Goal: Transaction & Acquisition: Purchase product/service

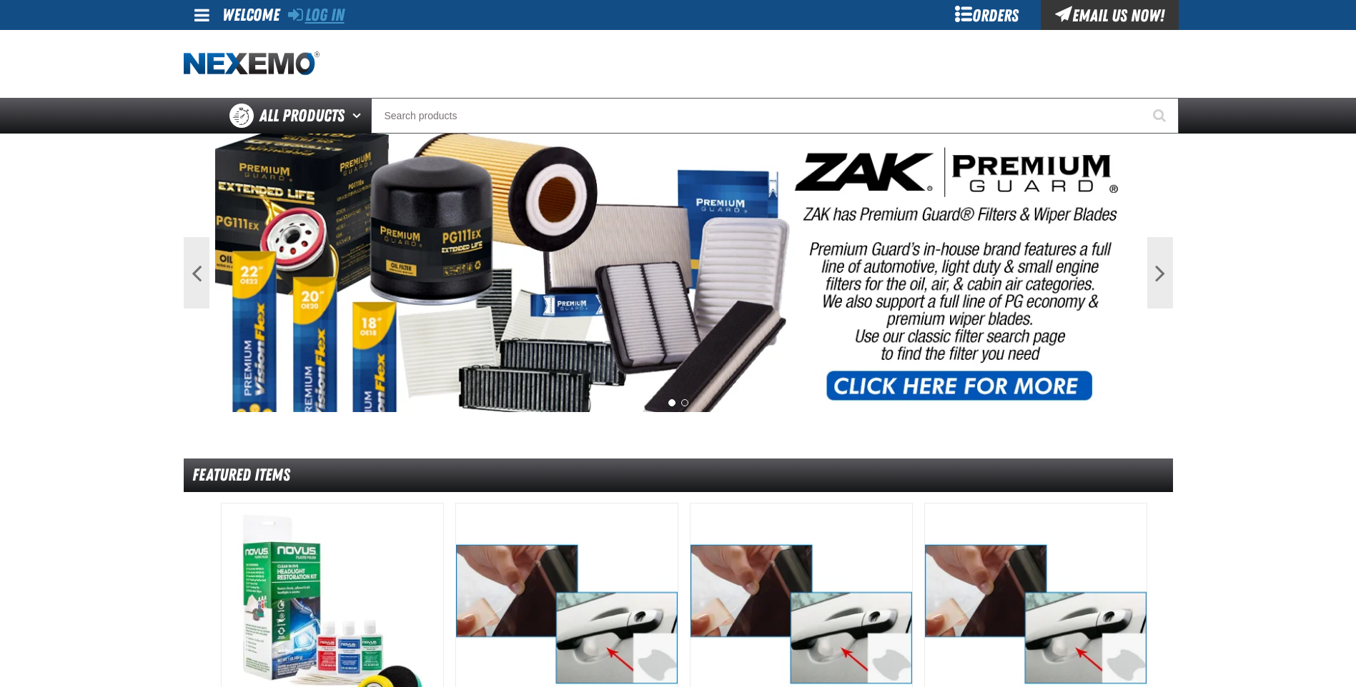
click at [318, 14] on link "Log In" at bounding box center [316, 15] width 56 height 20
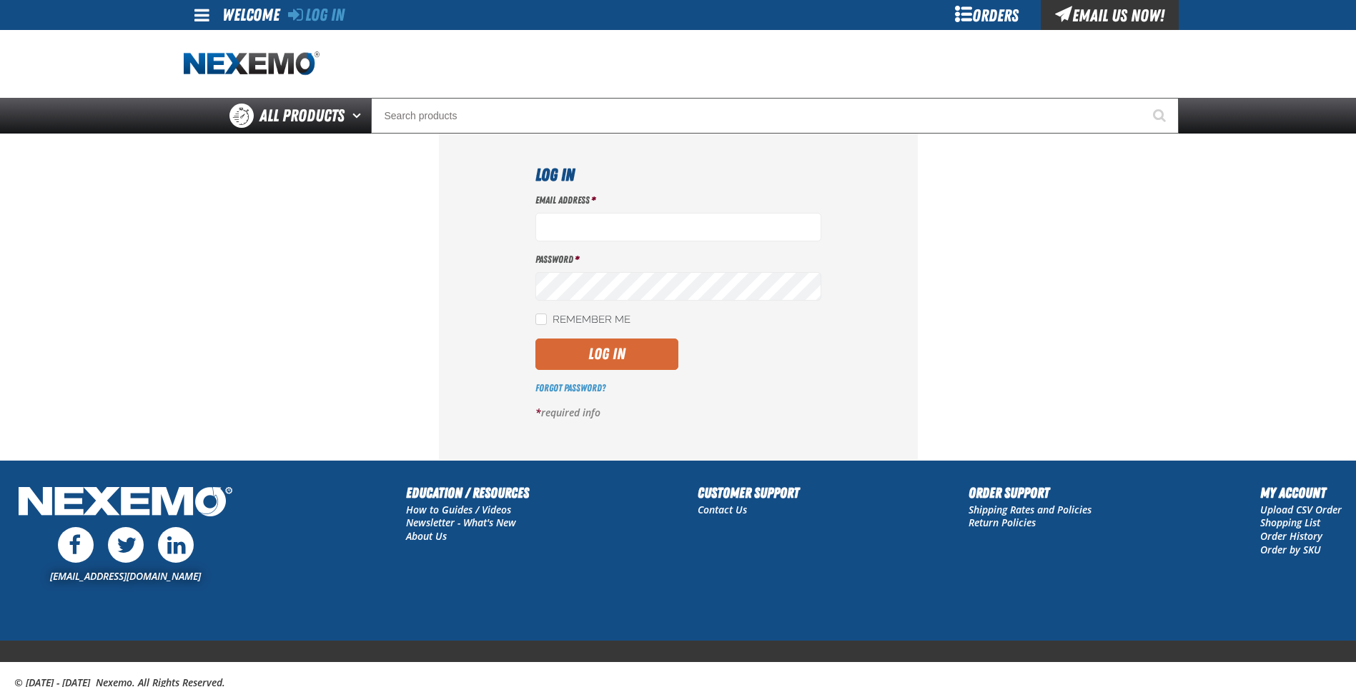
type input "jreeves@vtaig.com"
click at [603, 346] on button "Log In" at bounding box center [606, 354] width 143 height 31
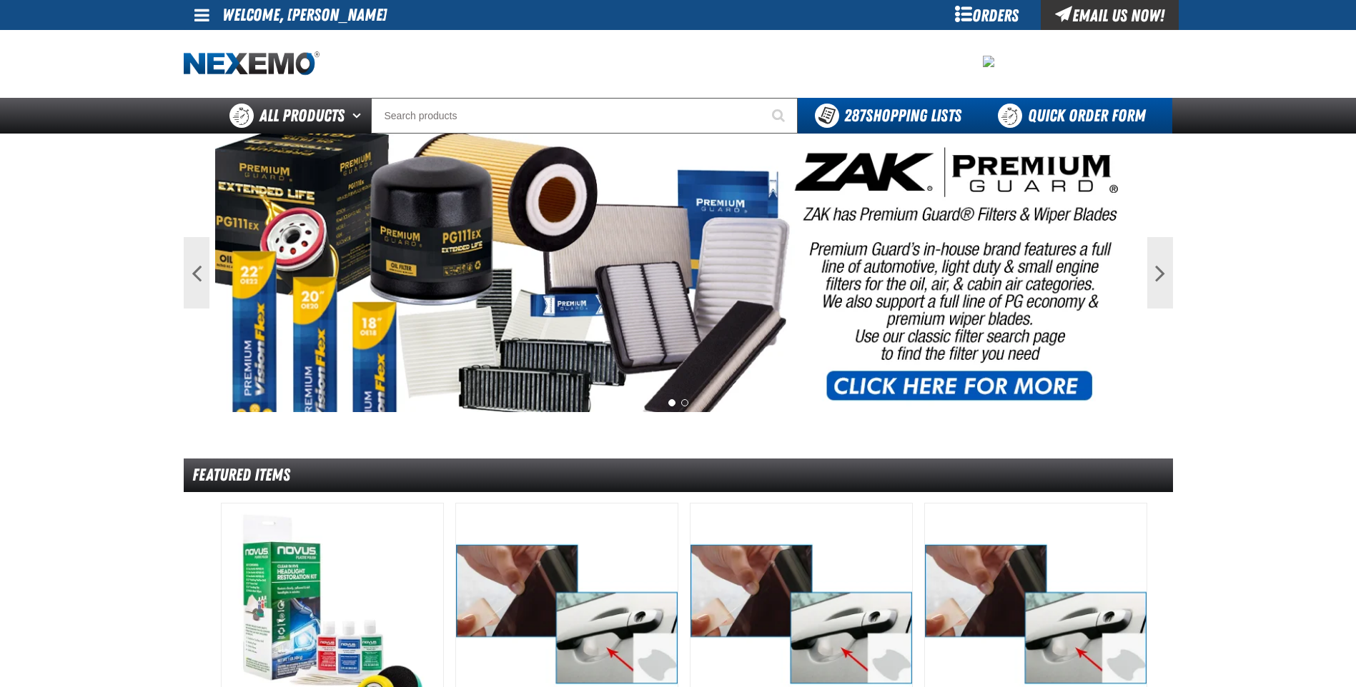
click at [1058, 111] on link "Quick Order Form" at bounding box center [1075, 116] width 194 height 36
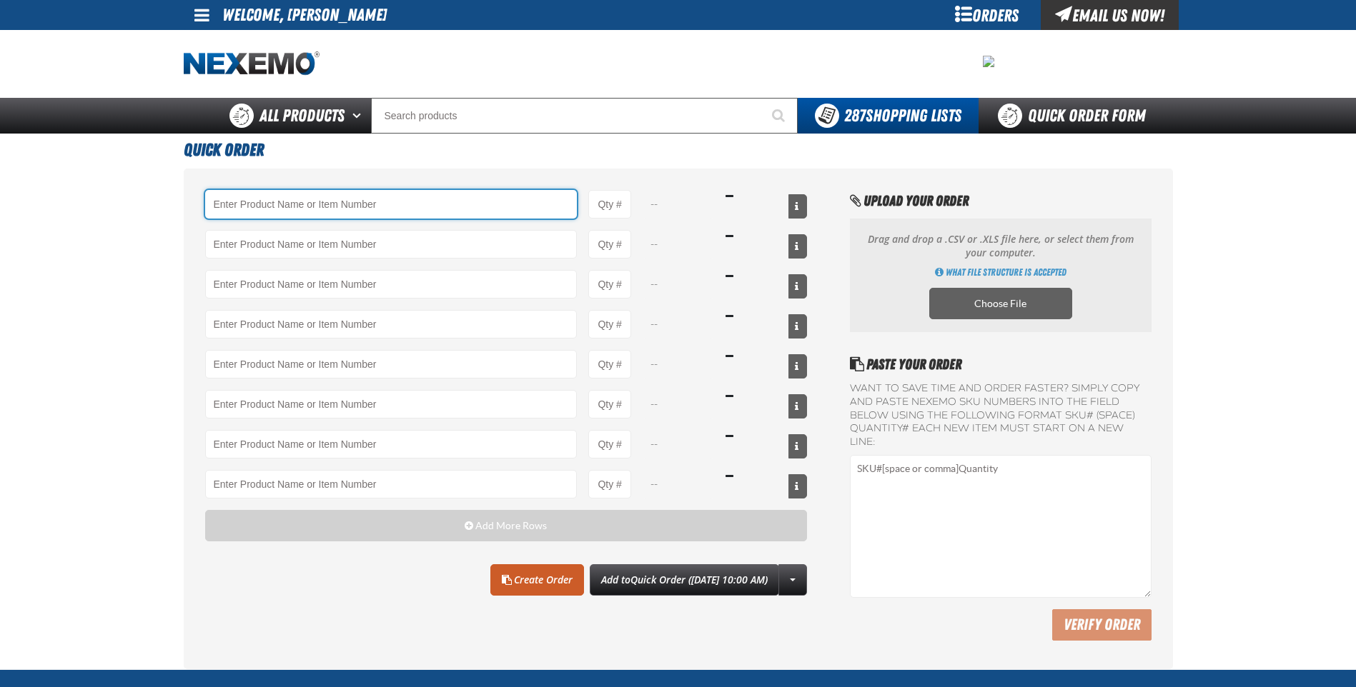
click at [274, 207] on input "Product" at bounding box center [391, 204] width 372 height 29
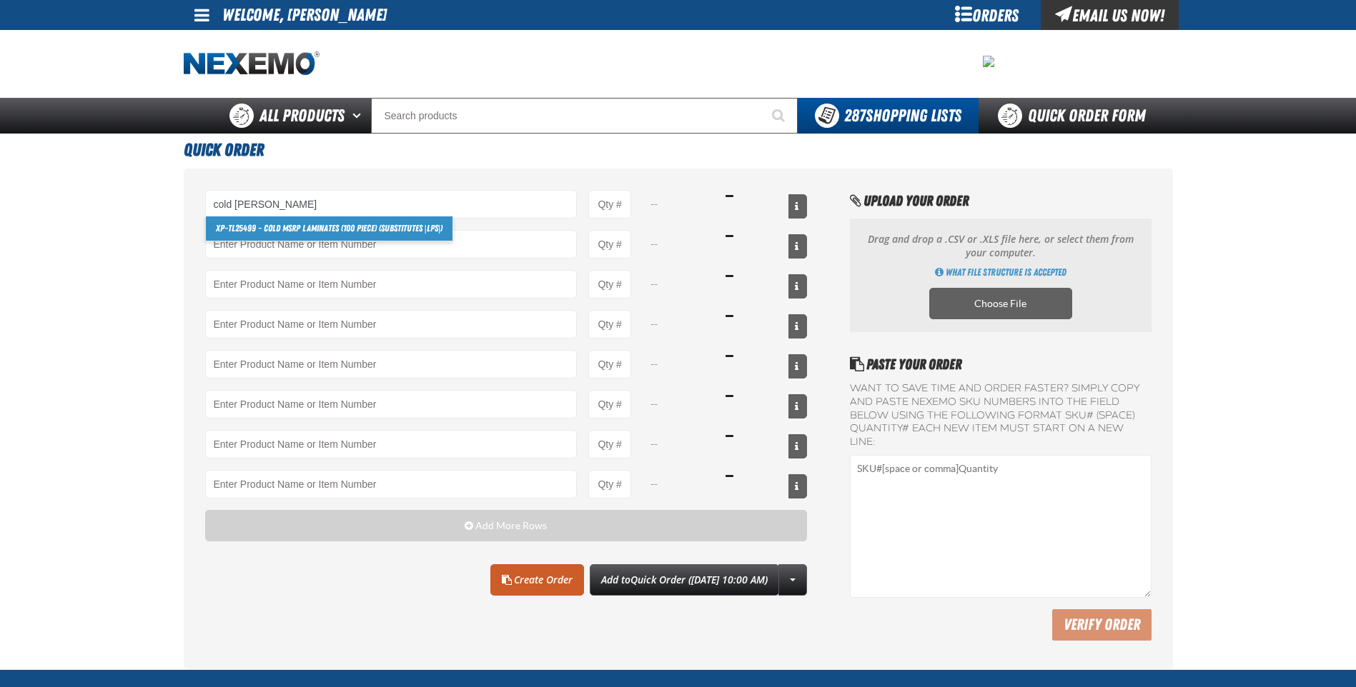
click at [284, 224] on link "XP-TL25499 - Cold MSRP Laminates (100 Piece) (substitutes |LPS|)" at bounding box center [329, 229] width 247 height 24
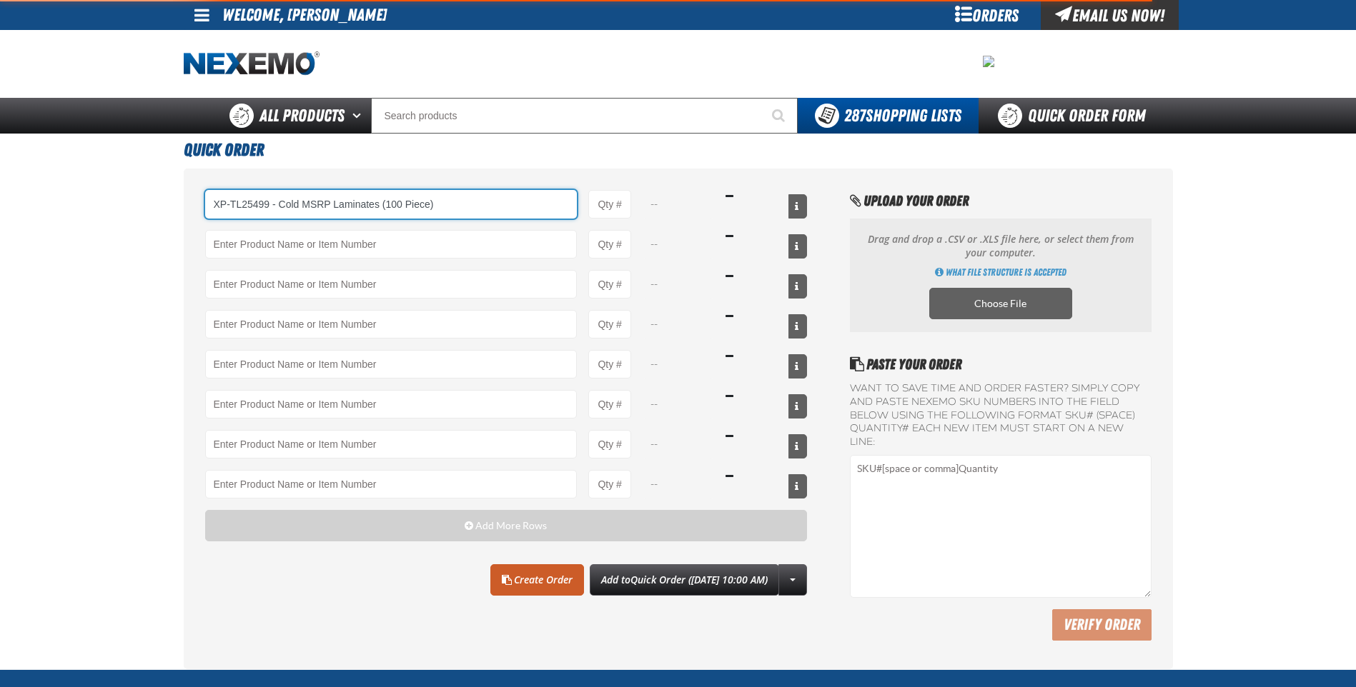
type input "XP-TL25499 - Cold MSRP Laminates (100 Piece) (substitutes |LPS|)"
type input "1"
select select "each"
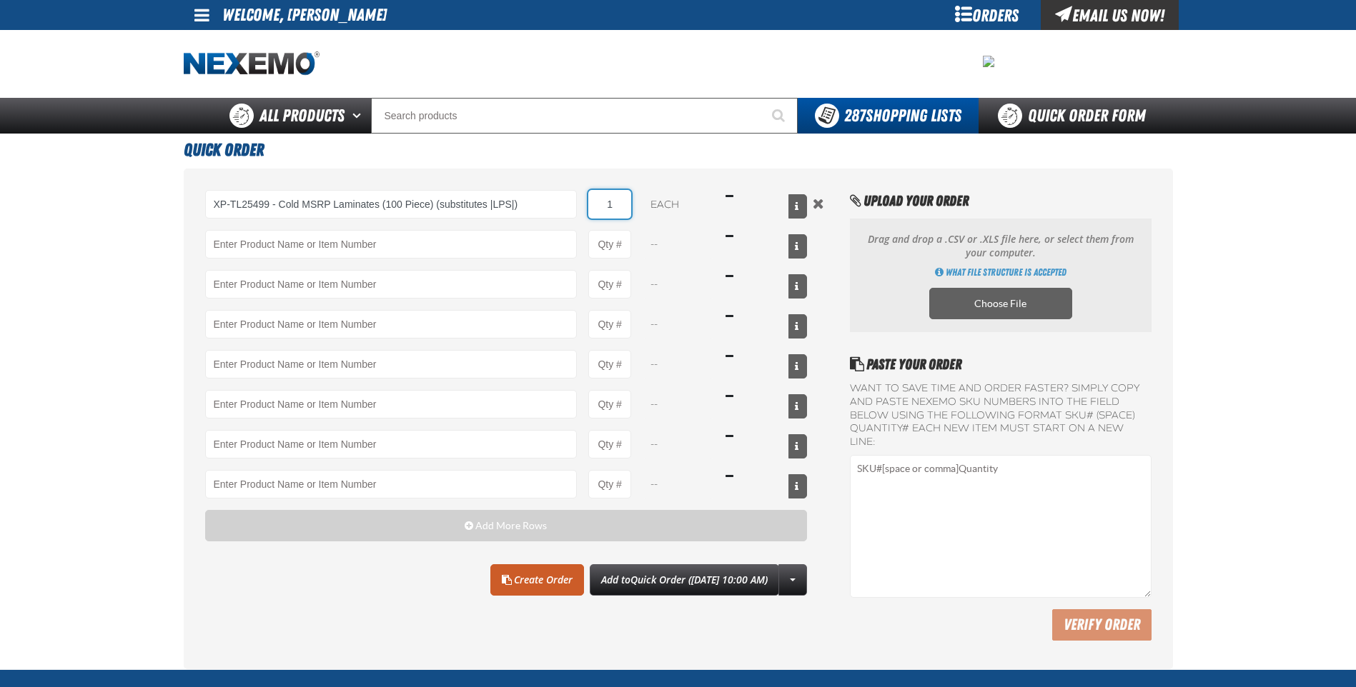
click at [616, 202] on input "1" at bounding box center [609, 204] width 43 height 29
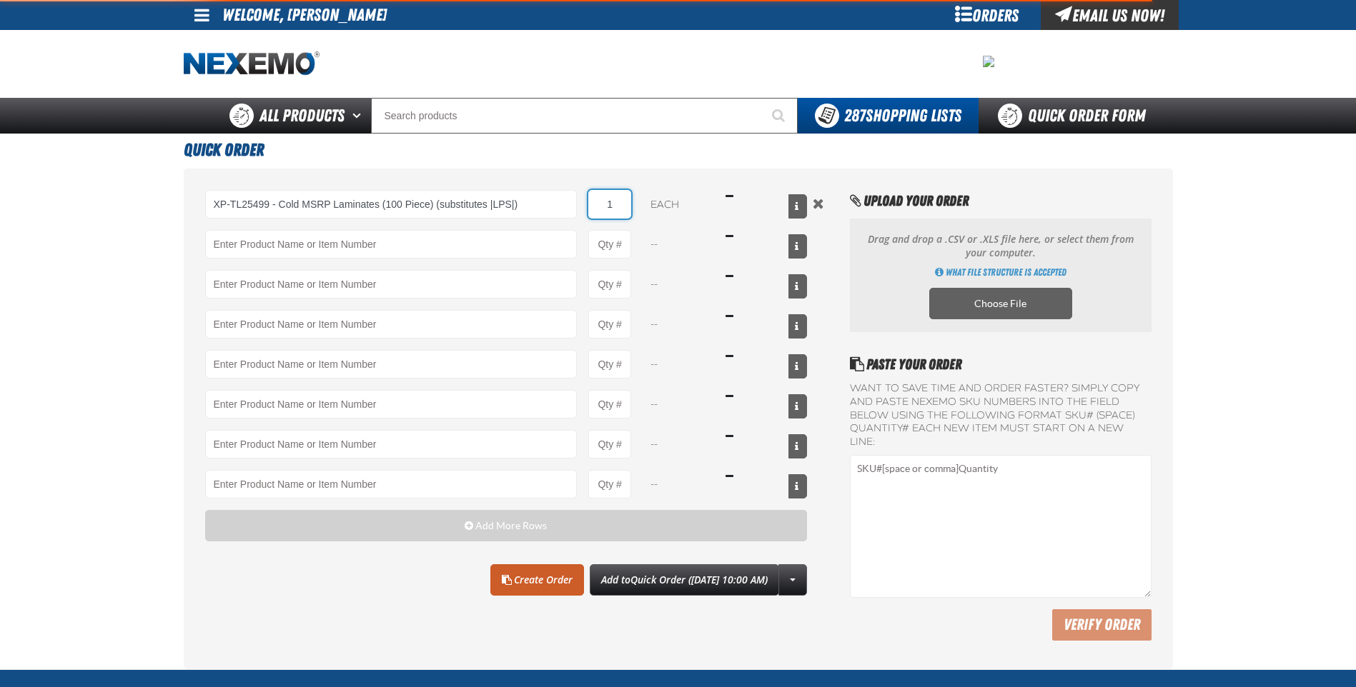
click at [616, 202] on input "1" at bounding box center [609, 204] width 43 height 29
type input "XP-TL25499 - Cold MSRP Laminates (100 Piece) (substitutes |LPS|)"
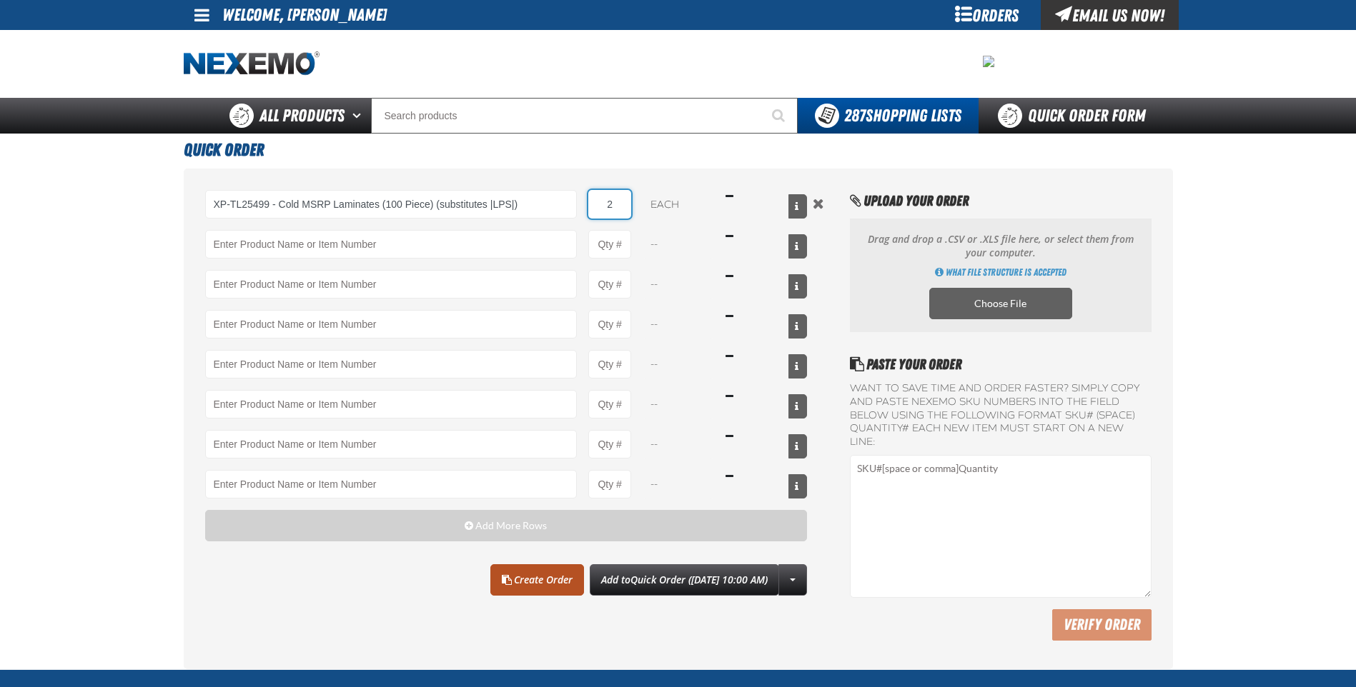
type input "2"
click at [508, 575] on link "Create Order" at bounding box center [537, 580] width 94 height 31
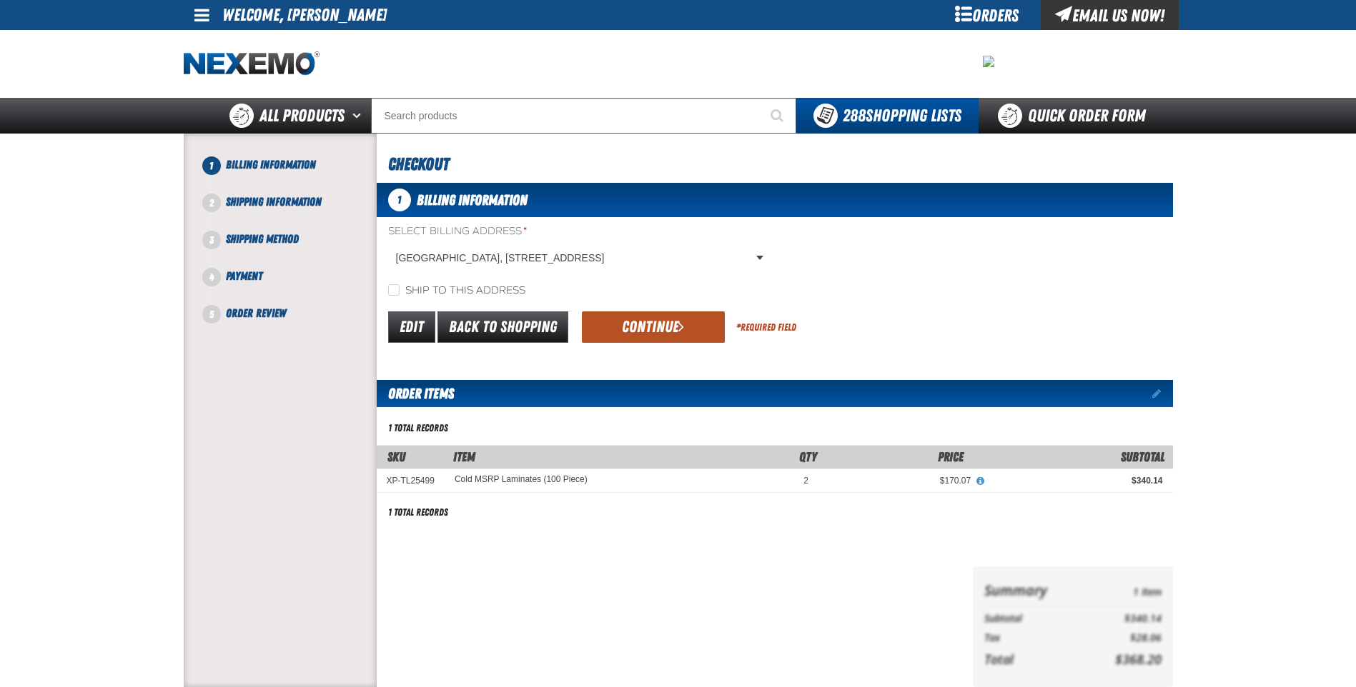
click at [650, 327] on button "Continue" at bounding box center [653, 327] width 143 height 31
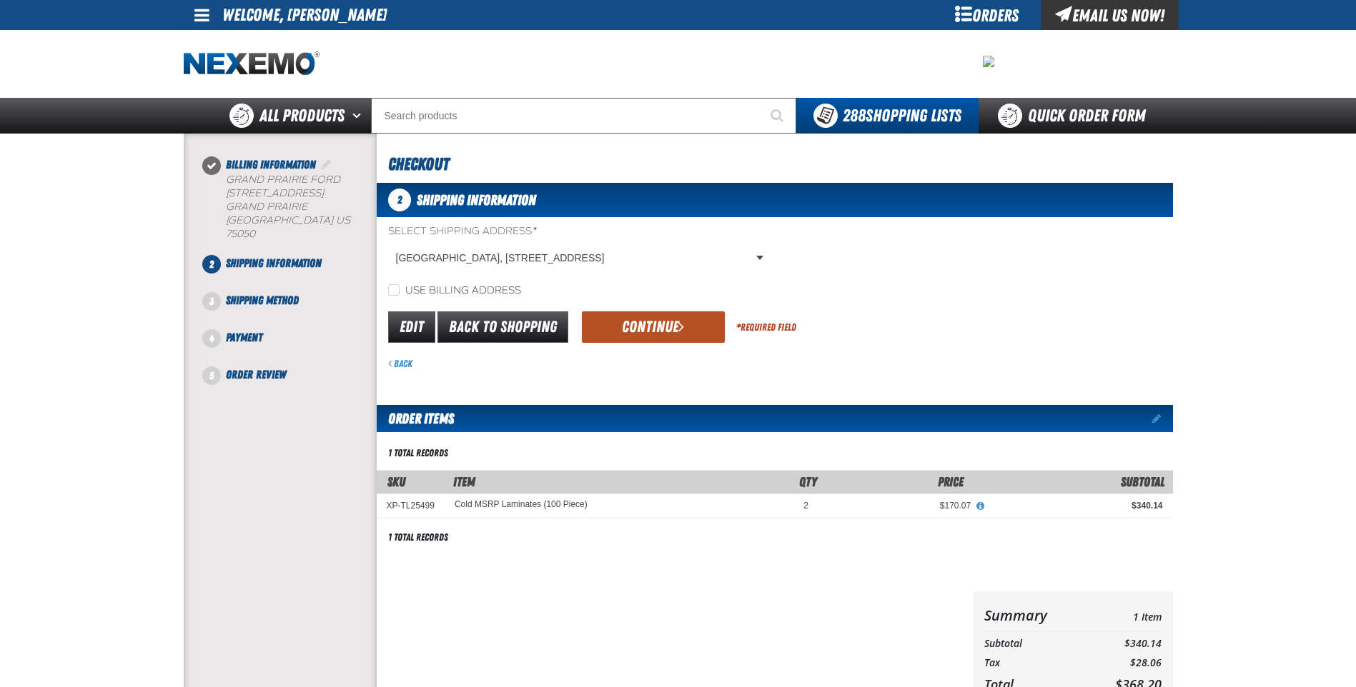
click at [645, 333] on button "Continue" at bounding box center [653, 327] width 143 height 31
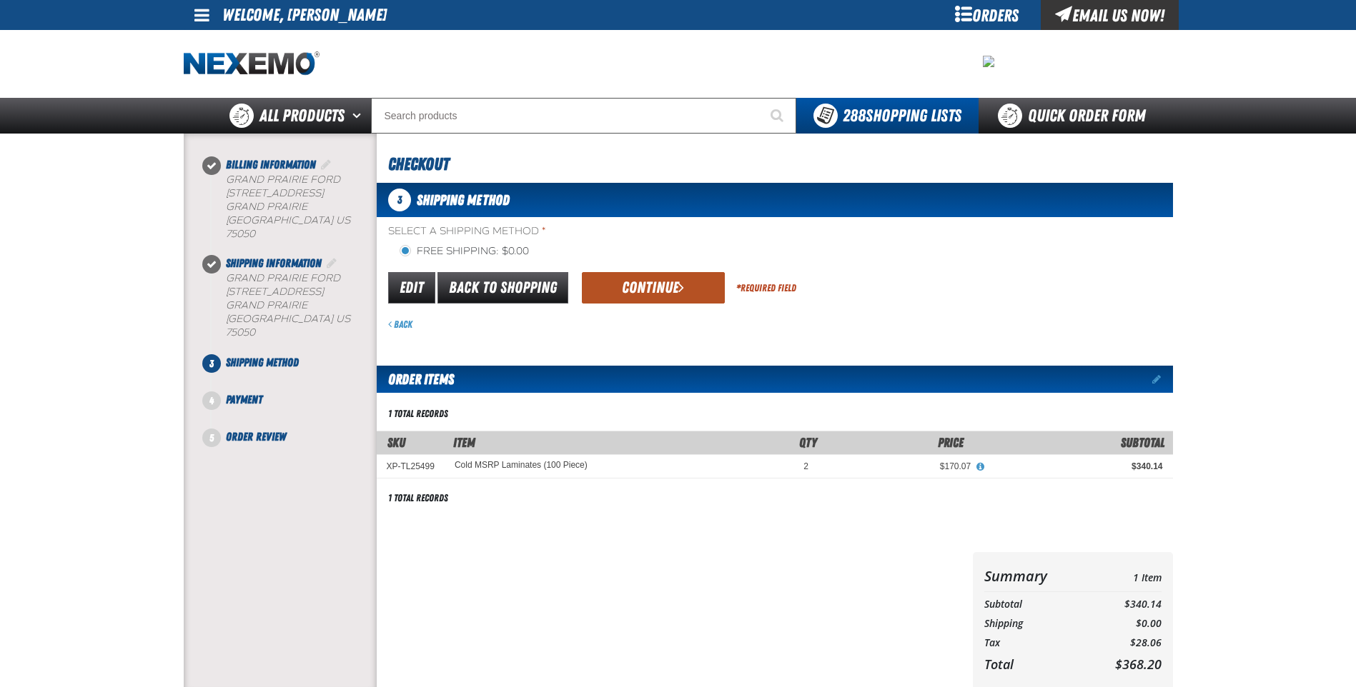
click at [640, 288] on button "Continue" at bounding box center [653, 287] width 143 height 31
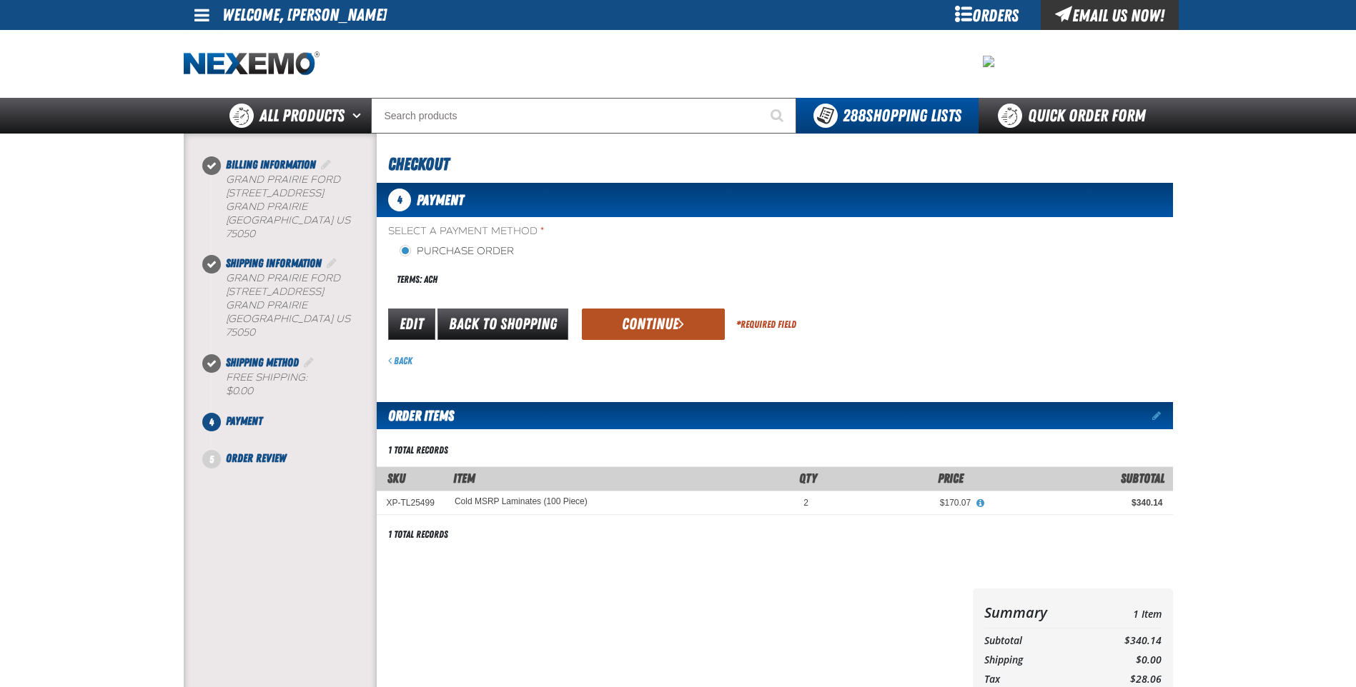
click at [653, 317] on button "Continue" at bounding box center [653, 324] width 143 height 31
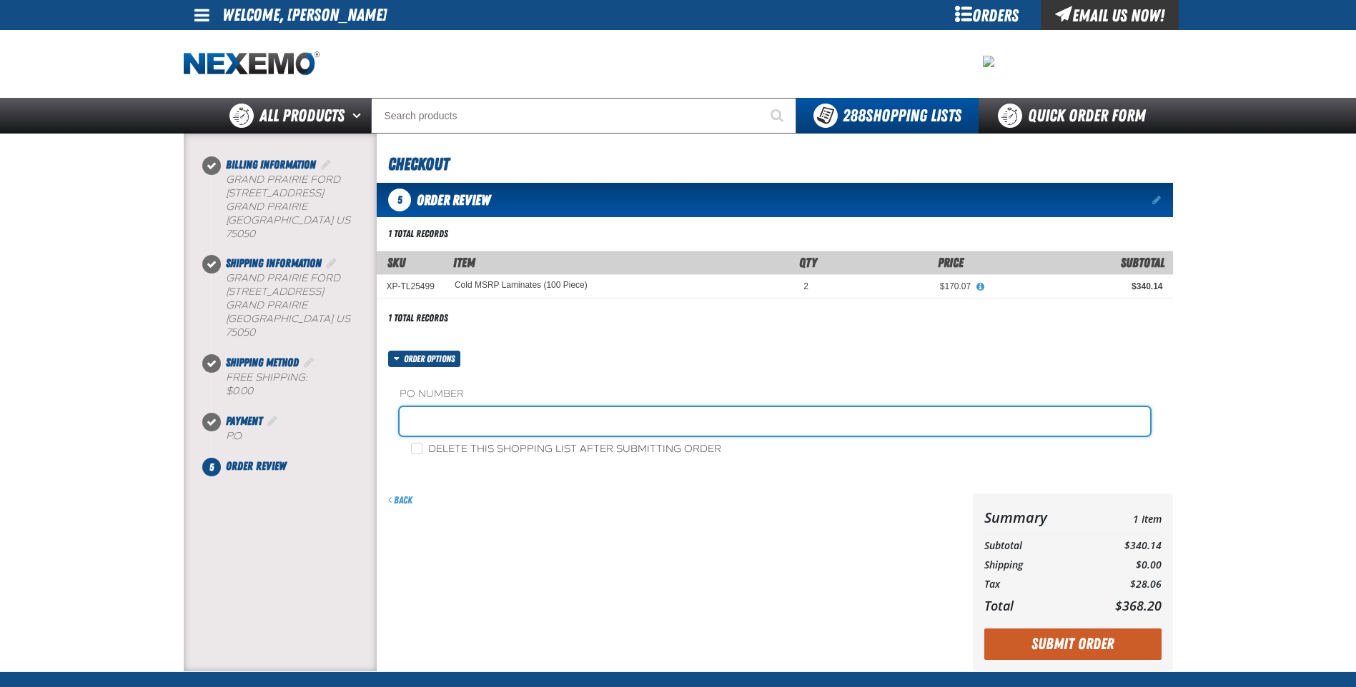
click at [475, 415] on input "text" at bounding box center [774, 421] width 750 height 29
type input "0902JR"
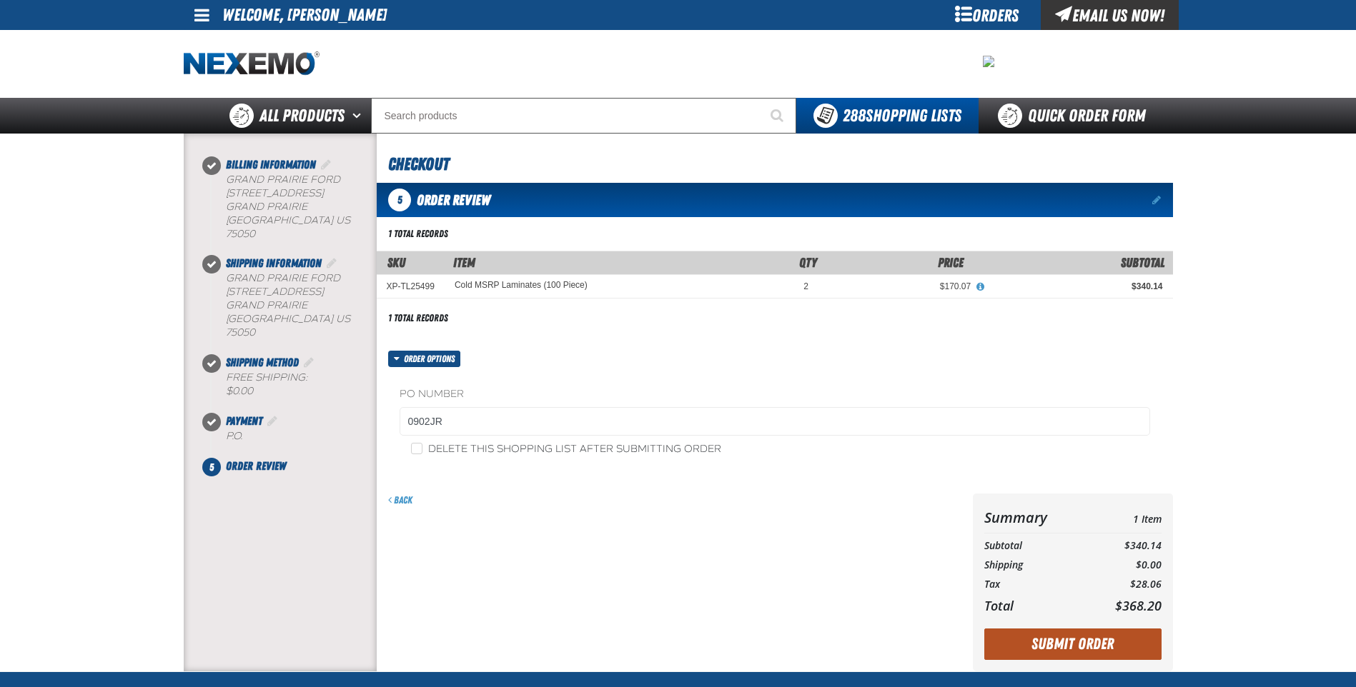
click at [1081, 640] on button "Submit Order" at bounding box center [1072, 644] width 177 height 31
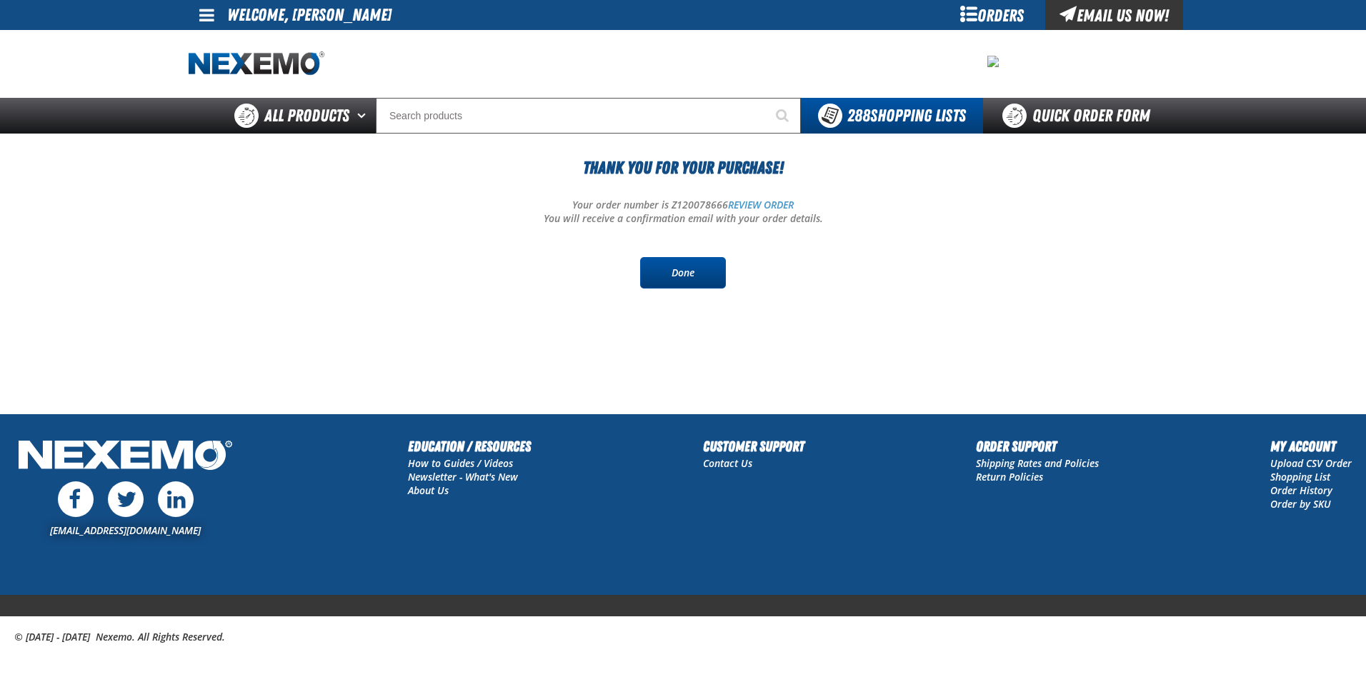
click at [678, 266] on link "Done" at bounding box center [683, 272] width 86 height 31
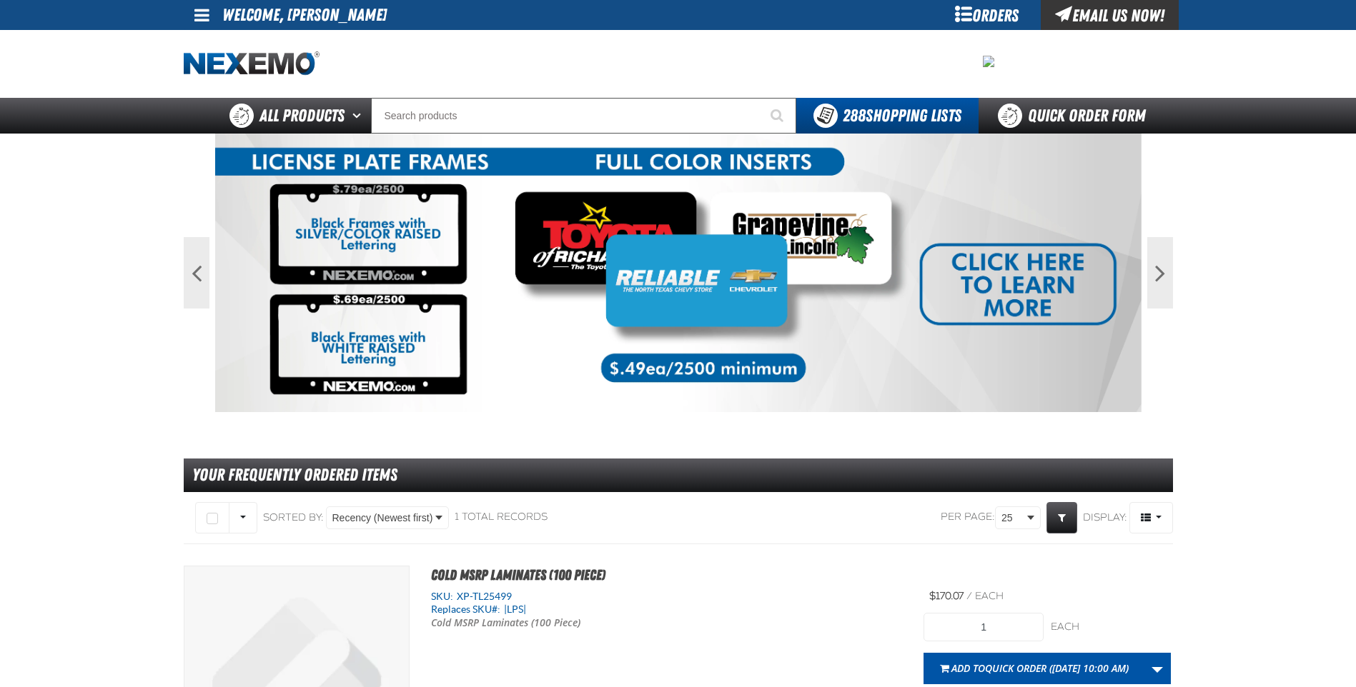
click at [81, 362] on main "Previous Next 1 2 Your Frequently Ordered Items" at bounding box center [678, 505] width 1356 height 742
